Goal: Task Accomplishment & Management: Manage account settings

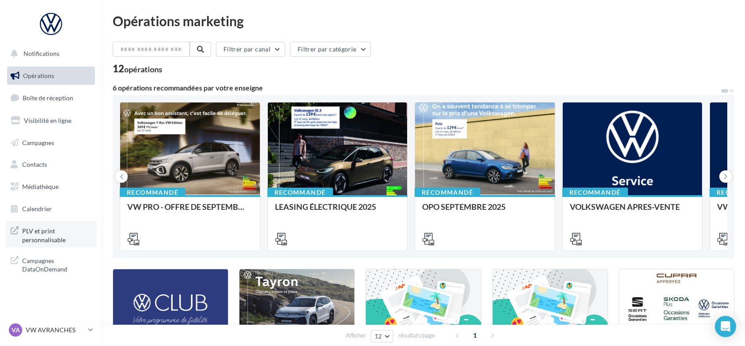
click at [43, 236] on span "PLV et print personnalisable" at bounding box center [56, 234] width 69 height 19
click at [34, 316] on nav "Notifications Opérations Boîte de réception Visibilité en ligne Campagnes Conta…" at bounding box center [51, 173] width 102 height 346
click at [22, 342] on div "VA VW AVRANCHES vw-avr-lan" at bounding box center [51, 333] width 102 height 24
click at [41, 328] on p "VW AVRANCHES" at bounding box center [55, 329] width 59 height 9
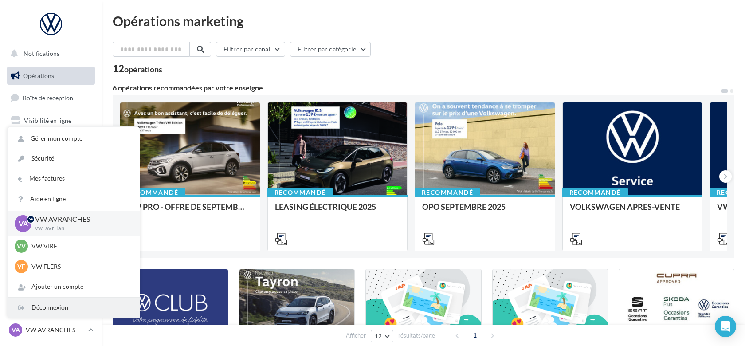
click at [54, 304] on div "Déconnexion" at bounding box center [74, 307] width 132 height 20
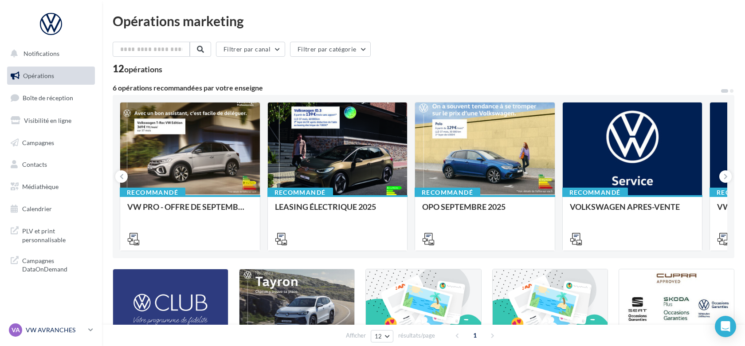
click at [45, 324] on div "VA VW AVRANCHES vw-avr-lan" at bounding box center [47, 329] width 76 height 13
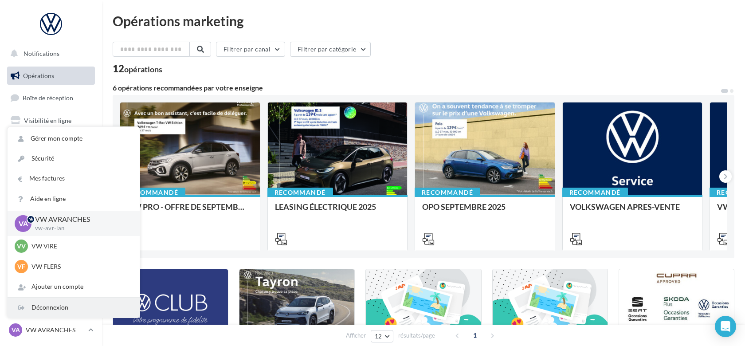
click at [35, 299] on div "Déconnexion" at bounding box center [74, 307] width 132 height 20
